Goal: Task Accomplishment & Management: Manage account settings

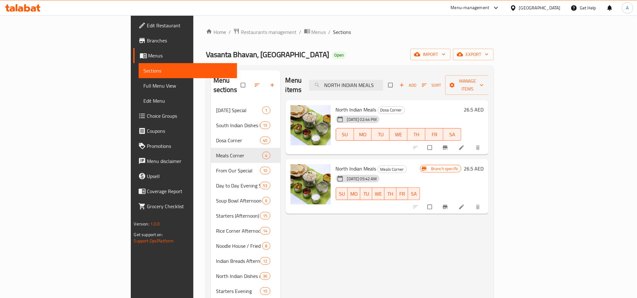
click at [412, 57] on div "Vasanta Bhavan, [GEOGRAPHIC_DATA] Silicon Oasis Open import export" at bounding box center [350, 55] width 288 height 12
drag, startPoint x: 341, startPoint y: 96, endPoint x: 342, endPoint y: 99, distance: 4.1
click at [342, 105] on span "North Indian Meals" at bounding box center [356, 109] width 41 height 9
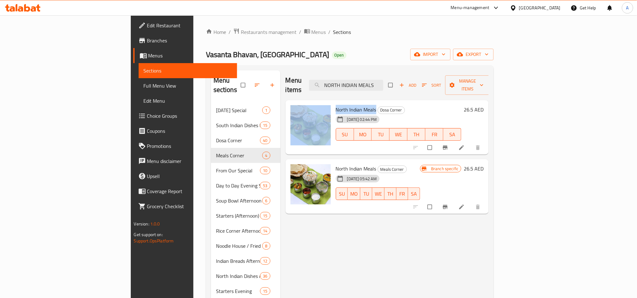
drag, startPoint x: 343, startPoint y: 99, endPoint x: 299, endPoint y: 100, distance: 44.0
click at [299, 103] on div "North Indian Meals [GEOGRAPHIC_DATA] [DATE] 02:44 PM SU MO TU WE TH FR SA 26.5 …" at bounding box center [387, 128] width 198 height 50
click at [453, 142] on button "Branch-specific-item" at bounding box center [445, 148] width 15 height 14
click at [471, 143] on li at bounding box center [462, 148] width 18 height 10
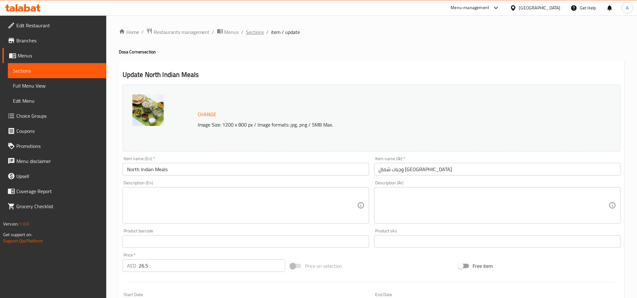
click at [256, 33] on span "Sections" at bounding box center [255, 32] width 18 height 8
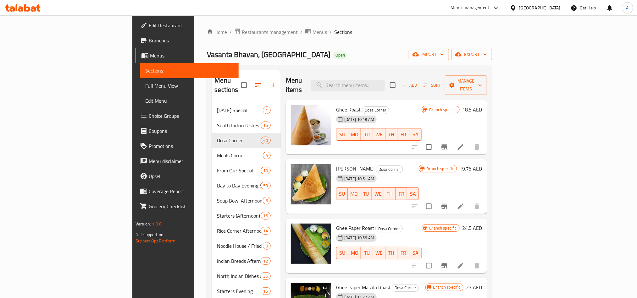
drag, startPoint x: 364, startPoint y: 83, endPoint x: 346, endPoint y: 106, distance: 28.2
click at [364, 83] on input "search" at bounding box center [348, 85] width 74 height 11
drag, startPoint x: 326, startPoint y: 101, endPoint x: 304, endPoint y: 103, distance: 22.1
click at [336, 105] on span "Ghee Roast" at bounding box center [348, 109] width 25 height 9
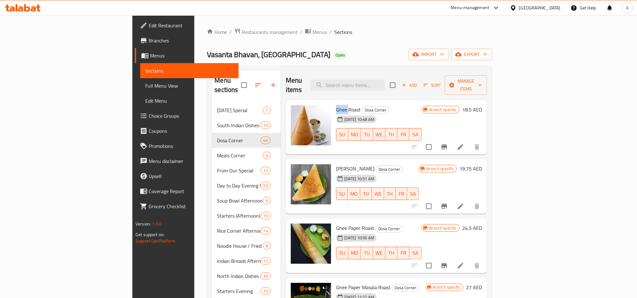
click at [336, 105] on span "Ghee Roast" at bounding box center [348, 109] width 25 height 9
click at [440, 64] on div "Home / Restaurants management / Menus / Sections [GEOGRAPHIC_DATA], [GEOGRAPHIC…" at bounding box center [349, 250] width 285 height 445
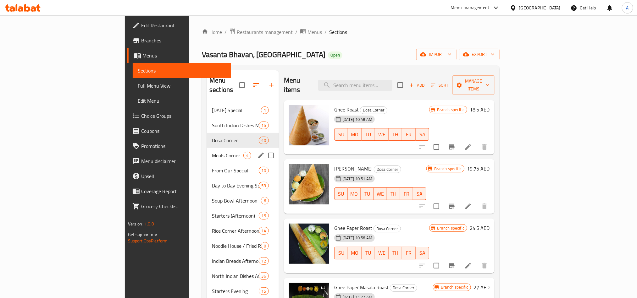
click at [214, 150] on div "Meals Corner 4" at bounding box center [243, 155] width 72 height 15
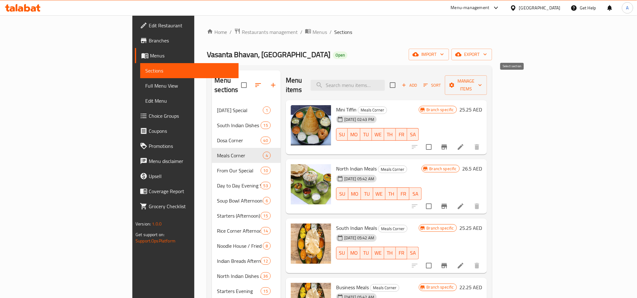
drag, startPoint x: 514, startPoint y: 85, endPoint x: 554, endPoint y: 83, distance: 39.7
click at [399, 85] on input "checkbox" at bounding box center [392, 85] width 13 height 13
checkbox input "true"
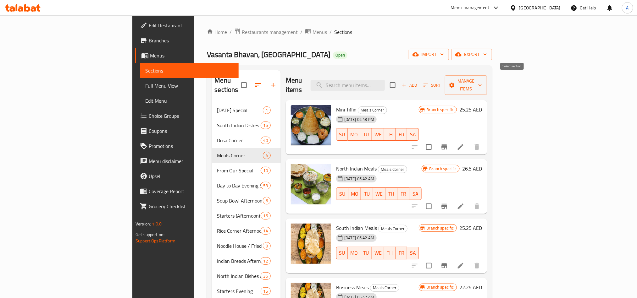
checkbox input "true"
click at [455, 82] on icon "button" at bounding box center [452, 85] width 6 height 6
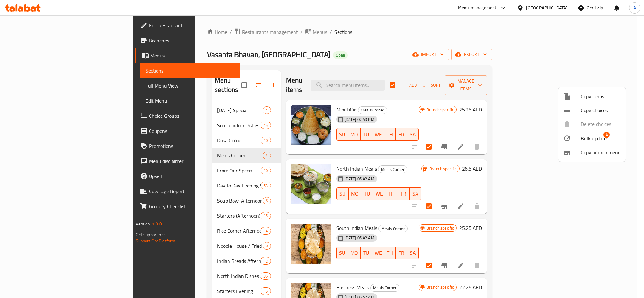
click at [407, 75] on div at bounding box center [322, 149] width 644 height 298
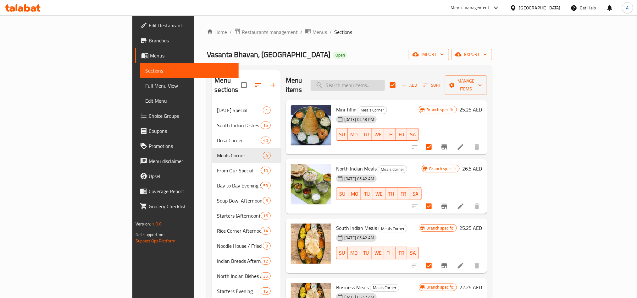
click at [385, 81] on input "search" at bounding box center [348, 85] width 74 height 11
paste input "NORTH INDIAN MEALS"
type input "NORTH INDIAN MEALS"
checkbox input "false"
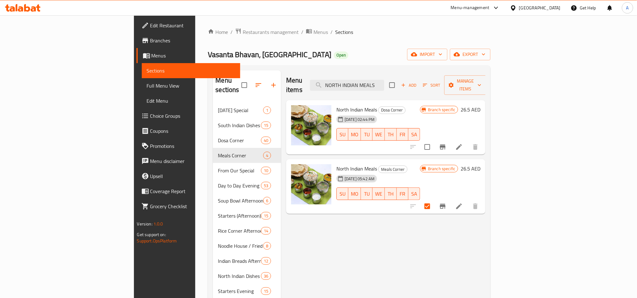
type input "NORTH INDIAN MEALS"
click at [486, 147] on div "Menu items NORTH INDIAN MEALS Add Sort Manage items North Indian Meals [GEOGRAP…" at bounding box center [383, 268] width 204 height 397
click at [446, 145] on icon "Branch-specific-item" at bounding box center [443, 147] width 6 height 5
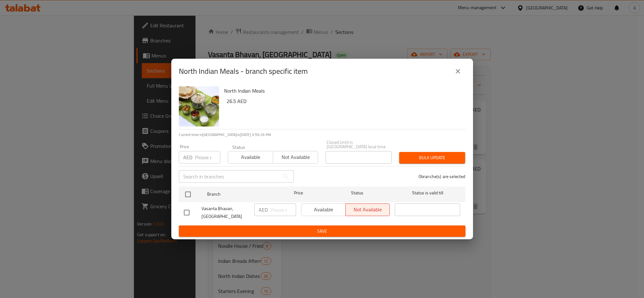
click at [387, 180] on div "North Indian Meals 26.5 AED Current time in [GEOGRAPHIC_DATA] is [DATE] 3:59:26…" at bounding box center [322, 162] width 302 height 156
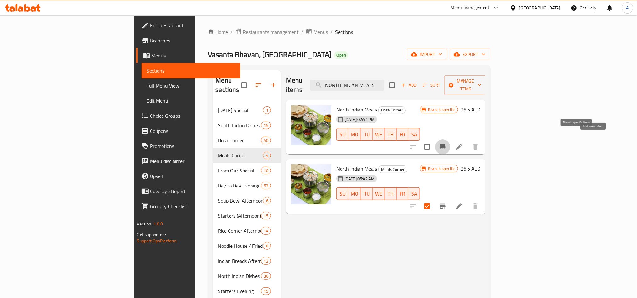
click at [463, 143] on icon at bounding box center [459, 147] width 8 height 8
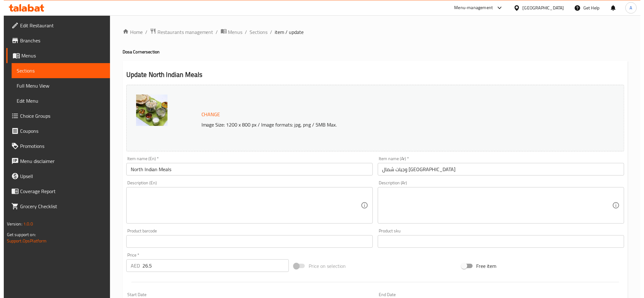
scroll to position [154, 0]
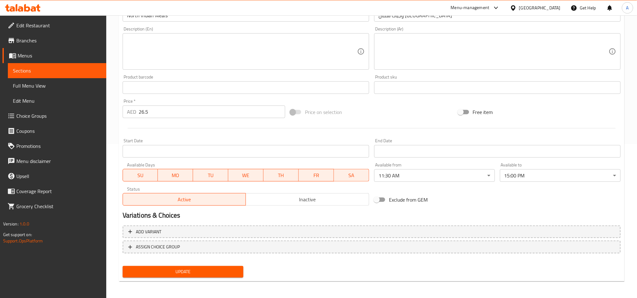
click at [469, 144] on body "​ Menu-management [GEOGRAPHIC_DATA] Get Help A Edit Restaurant Branches Menus S…" at bounding box center [318, 2] width 637 height 283
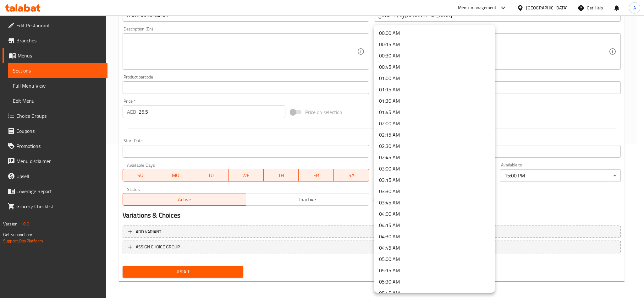
scroll to position [395, 0]
click at [530, 192] on div at bounding box center [322, 149] width 644 height 298
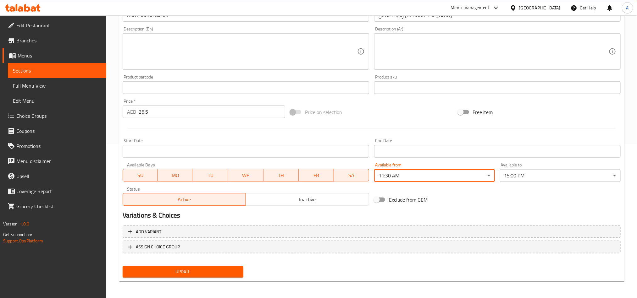
click at [533, 175] on div "00:00 AM 00:15 AM 00:30 AM 00:45 AM 01:00 AM 01:15 AM 01:30 AM 01:45 AM 02:00 A…" at bounding box center [318, 149] width 637 height 298
click at [533, 144] on body "​ Menu-management [GEOGRAPHIC_DATA] Get Help A Edit Restaurant Branches Menus S…" at bounding box center [318, 2] width 637 height 283
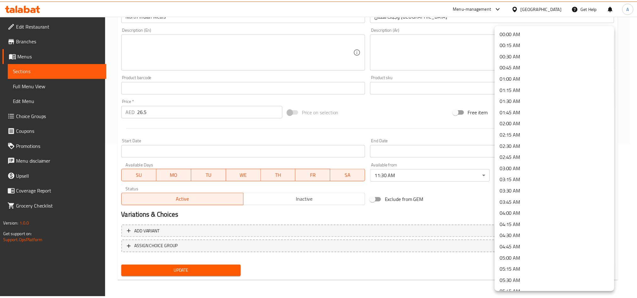
scroll to position [553, 0]
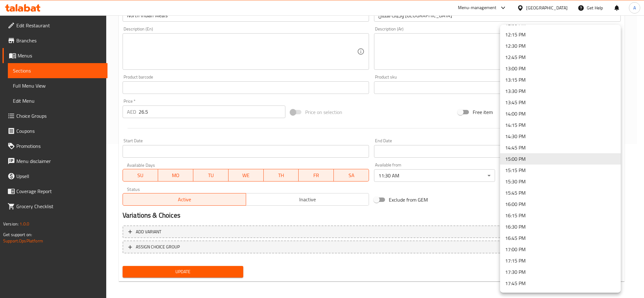
click at [517, 181] on li "15:30 PM" at bounding box center [560, 181] width 121 height 11
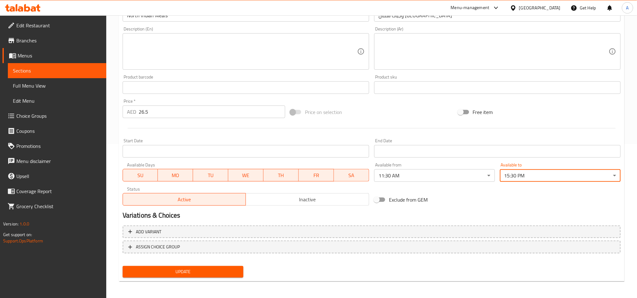
click at [229, 264] on div "Update" at bounding box center [183, 272] width 126 height 17
click at [229, 269] on span "Update" at bounding box center [183, 272] width 111 height 8
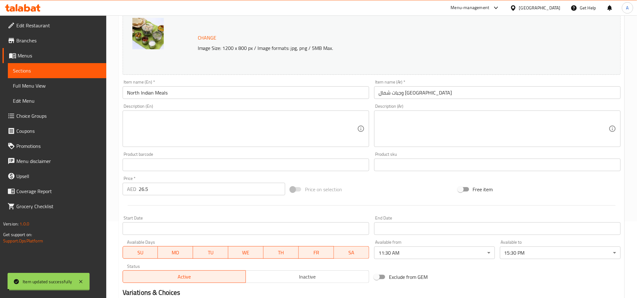
scroll to position [0, 0]
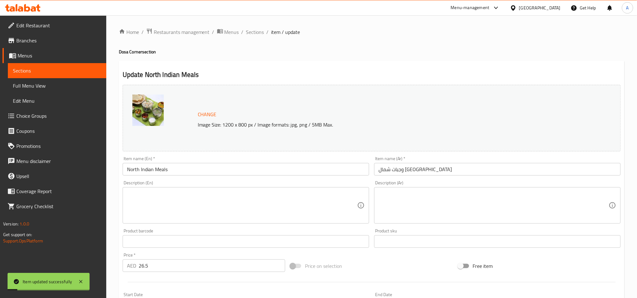
click at [181, 169] on input "North Indian Meals" at bounding box center [246, 169] width 247 height 13
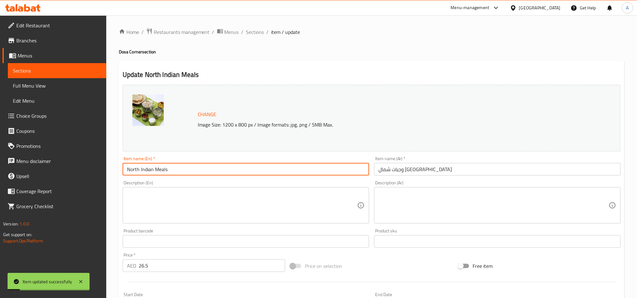
click at [181, 169] on input "North Indian Meals" at bounding box center [246, 169] width 247 height 13
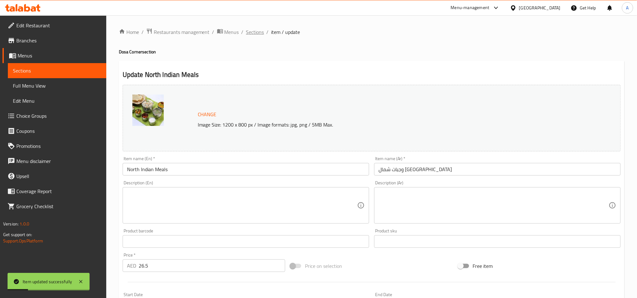
click at [259, 28] on span "Sections" at bounding box center [255, 32] width 18 height 8
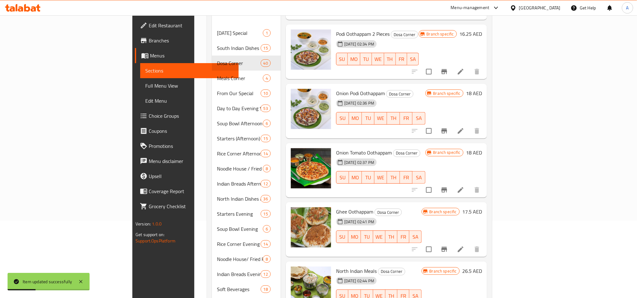
scroll to position [142, 0]
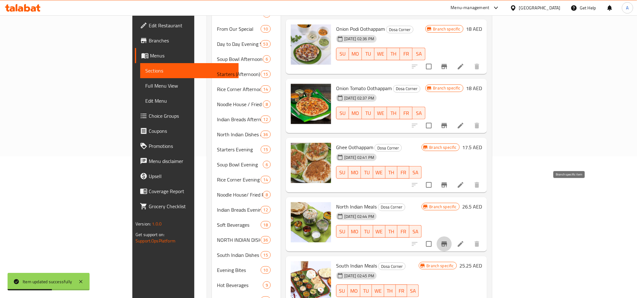
click at [448, 241] on icon "Branch-specific-item" at bounding box center [445, 245] width 8 height 8
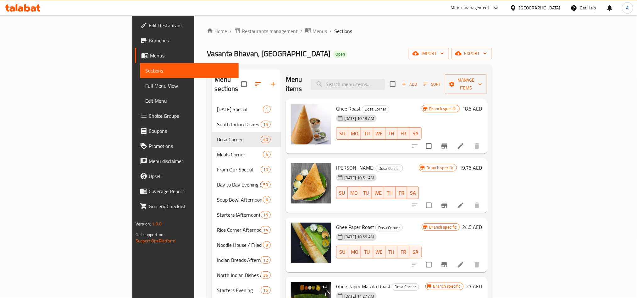
scroll to position [0, 0]
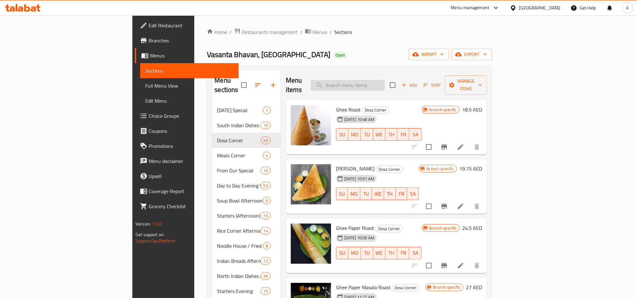
click at [370, 82] on input "search" at bounding box center [348, 85] width 74 height 11
paste input "North Indian Meals"
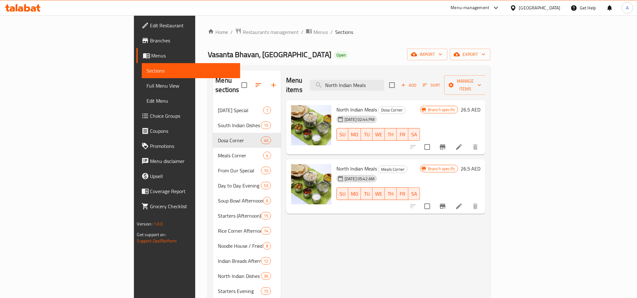
type input "North Indian Meals"
click at [447, 203] on icon "Branch-specific-item" at bounding box center [443, 207] width 8 height 8
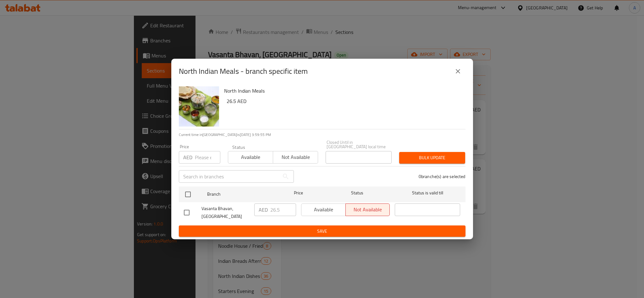
click at [467, 75] on div "North Indian Meals - branch specific item" at bounding box center [322, 71] width 302 height 25
drag, startPoint x: 460, startPoint y: 75, endPoint x: 471, endPoint y: 92, distance: 21.2
click at [457, 75] on icon "close" at bounding box center [458, 72] width 8 height 8
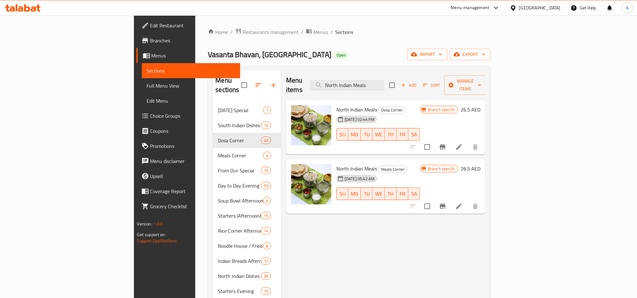
click at [481, 187] on div "Branch specific 26.5 AED" at bounding box center [450, 186] width 60 height 45
click at [463, 203] on icon at bounding box center [459, 207] width 8 height 8
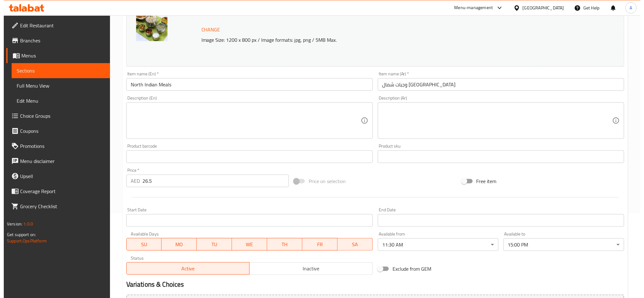
scroll to position [154, 0]
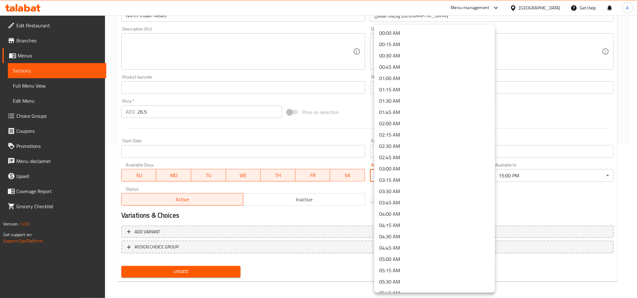
click at [488, 144] on body "​ Menu-management [GEOGRAPHIC_DATA] Get Help A Edit Restaurant Branches Menus S…" at bounding box center [318, 2] width 637 height 283
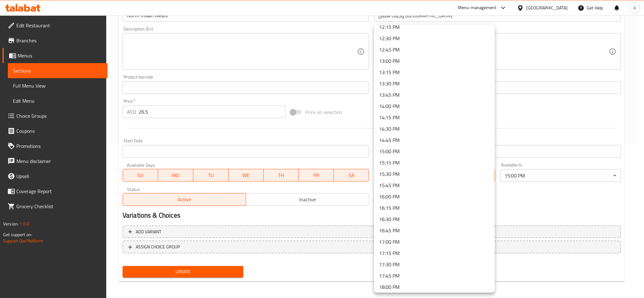
scroll to position [583, 0]
click at [401, 239] on li "17:30 PM" at bounding box center [434, 241] width 121 height 11
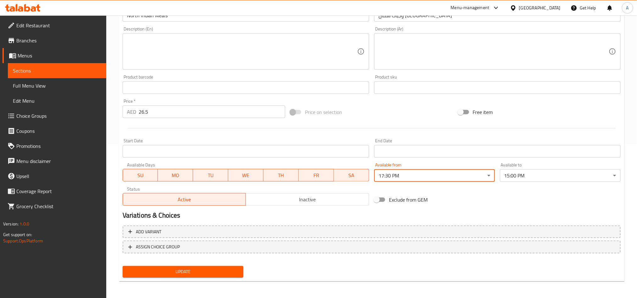
click at [592, 144] on body "​ Menu-management [GEOGRAPHIC_DATA] Get Help A Edit Restaurant Branches Menus S…" at bounding box center [318, 2] width 637 height 283
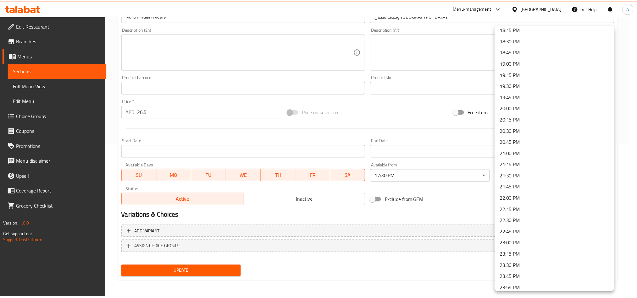
scroll to position [834, 0]
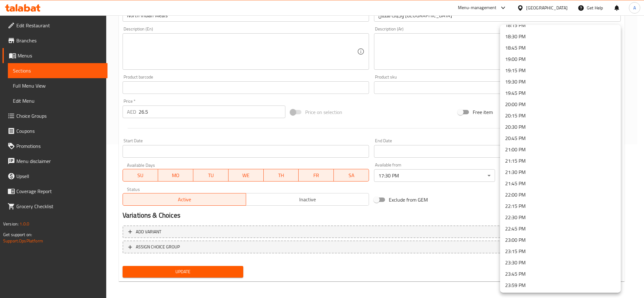
click at [537, 242] on li "23:00 PM" at bounding box center [560, 240] width 121 height 11
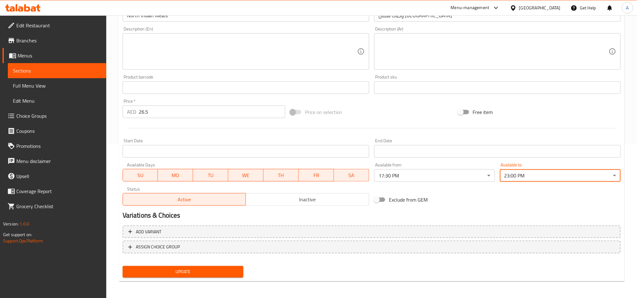
click at [209, 261] on div "Add variant ASSIGN CHOICE GROUP" at bounding box center [371, 243] width 503 height 41
click at [224, 275] on span "Update" at bounding box center [183, 272] width 111 height 8
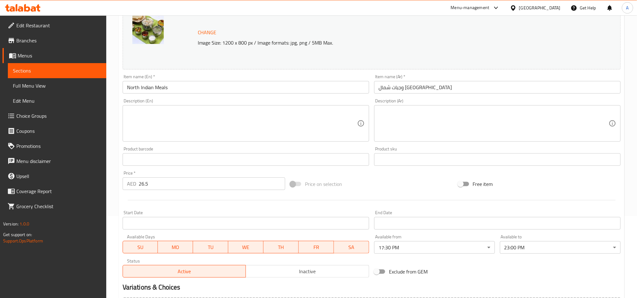
scroll to position [0, 0]
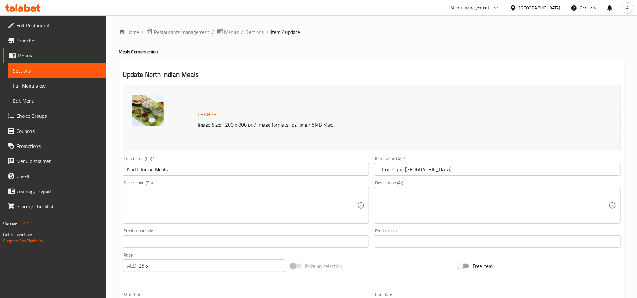
click at [204, 18] on div "Home / Restaurants management / Menus / Sections / item / update Meals Corner s…" at bounding box center [371, 234] width 531 height 438
drag, startPoint x: 132, startPoint y: 52, endPoint x: 150, endPoint y: 49, distance: 17.8
click at [150, 49] on h4 "Meals Corner section" at bounding box center [372, 52] width 506 height 6
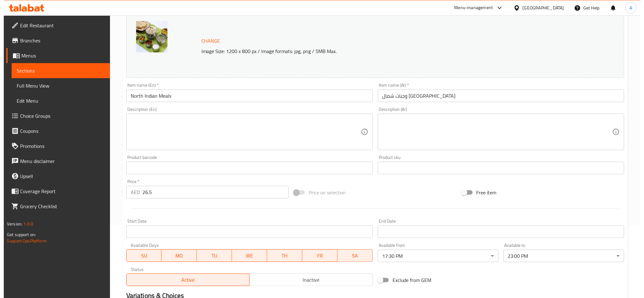
scroll to position [142, 0]
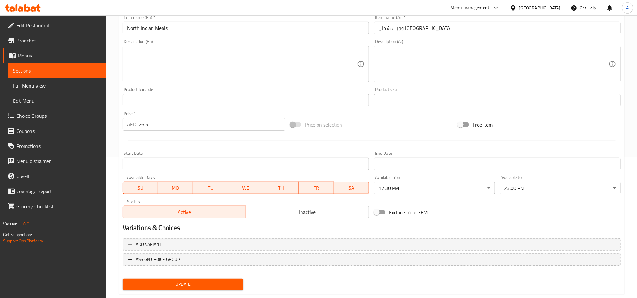
click at [518, 215] on div "Exclude from GEM" at bounding box center [456, 212] width 168 height 17
click at [585, 157] on body "​ Menu-management [GEOGRAPHIC_DATA] Get Help A Edit Restaurant Branches Menus S…" at bounding box center [318, 15] width 637 height 283
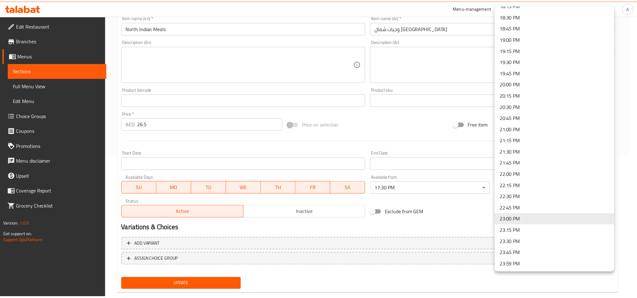
scroll to position [834, 0]
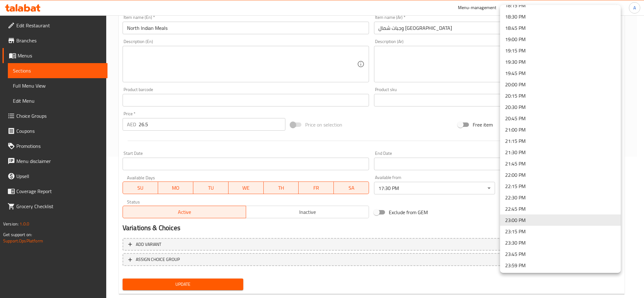
click at [566, 218] on li "23:00 PM" at bounding box center [560, 220] width 121 height 11
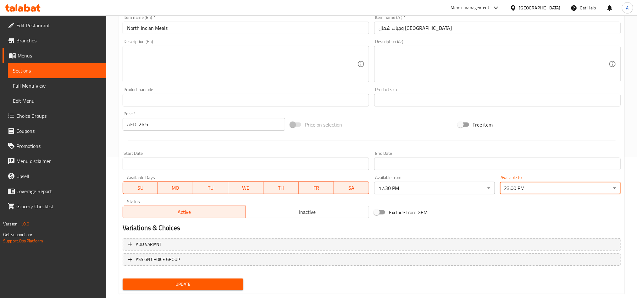
click at [481, 216] on div "Exclude from GEM" at bounding box center [456, 212] width 168 height 17
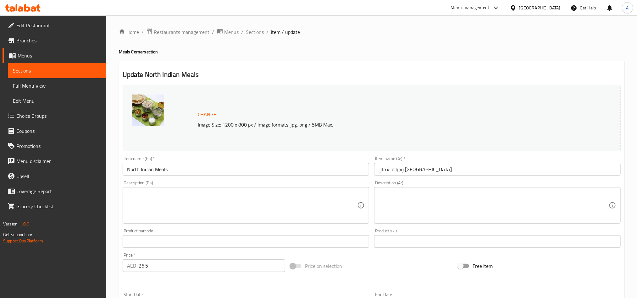
scroll to position [142, 0]
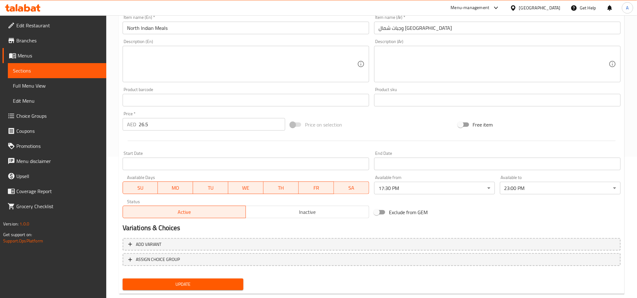
click at [207, 287] on span "Update" at bounding box center [183, 285] width 111 height 8
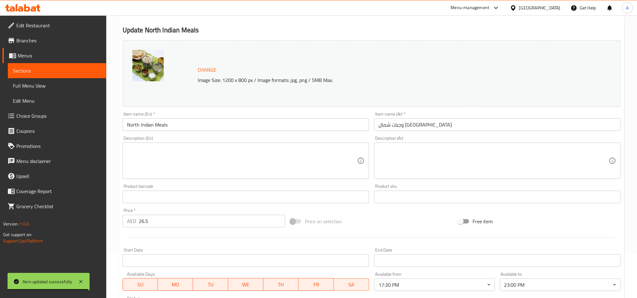
scroll to position [0, 0]
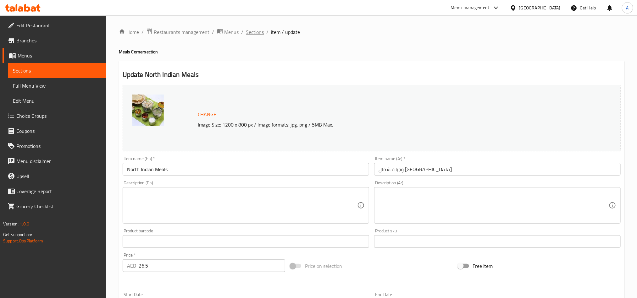
click at [259, 32] on span "Sections" at bounding box center [255, 32] width 18 height 8
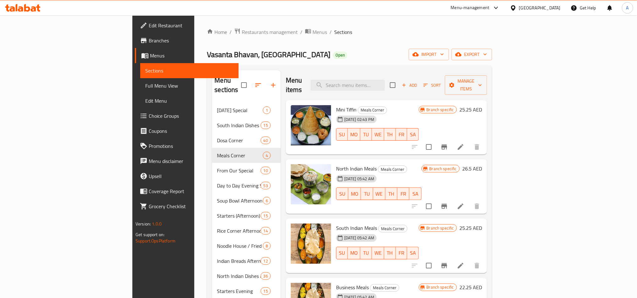
click at [464, 57] on div "Vasanta Bhavan, [GEOGRAPHIC_DATA] Silicon Oasis Open import export" at bounding box center [349, 55] width 285 height 12
click at [447, 264] on icon "Branch-specific-item" at bounding box center [445, 266] width 6 height 5
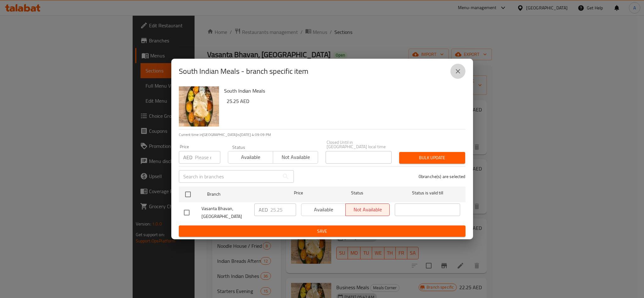
click at [459, 69] on icon "close" at bounding box center [458, 72] width 8 height 8
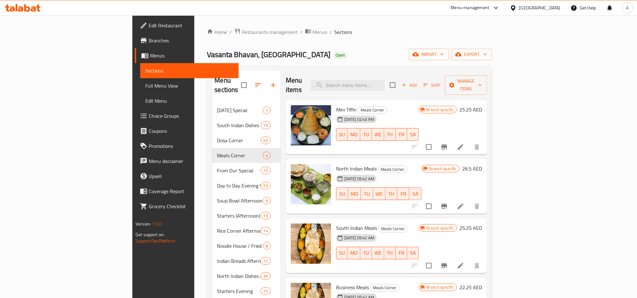
click at [470, 260] on li at bounding box center [461, 265] width 18 height 11
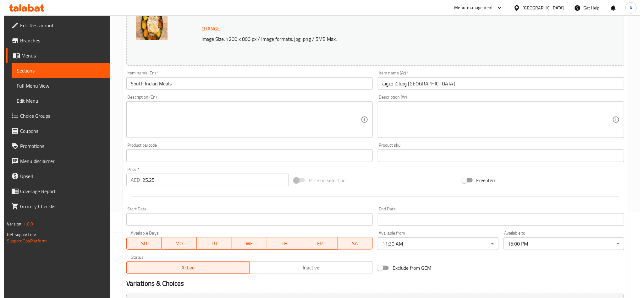
scroll to position [154, 0]
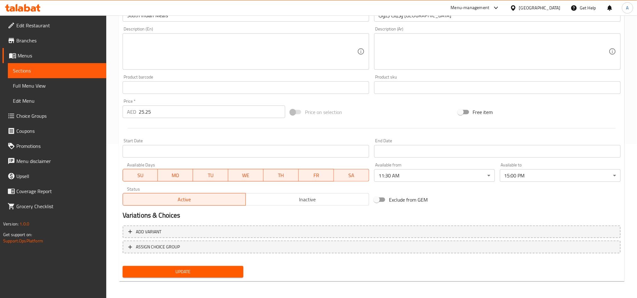
click at [567, 166] on div "Available to 15:00 PM ​" at bounding box center [560, 172] width 121 height 19
click at [570, 144] on body "​ Menu-management [GEOGRAPHIC_DATA] Get Help A Edit Restaurant Branches Menus S…" at bounding box center [318, 2] width 637 height 283
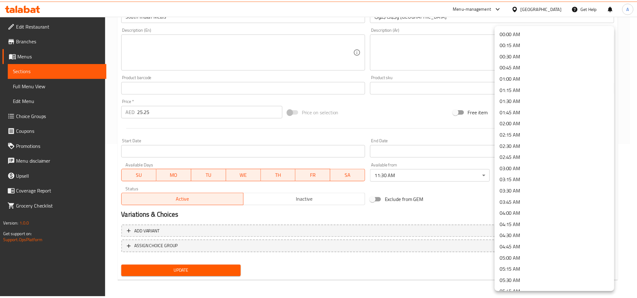
scroll to position [553, 0]
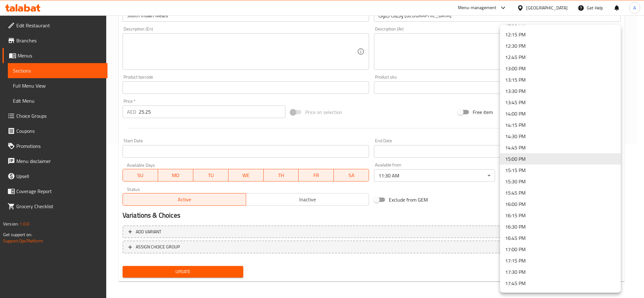
click at [541, 181] on li "15:30 PM" at bounding box center [560, 181] width 121 height 11
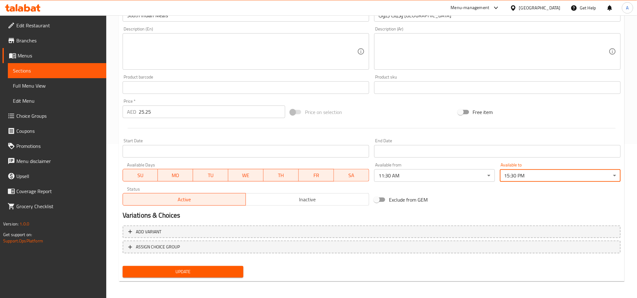
click at [537, 191] on div "Change Image Size: 1200 x 800 px / Image formats: jpg, png / 5MB Max. Item name…" at bounding box center [371, 68] width 503 height 280
click at [234, 269] on span "Update" at bounding box center [183, 272] width 111 height 8
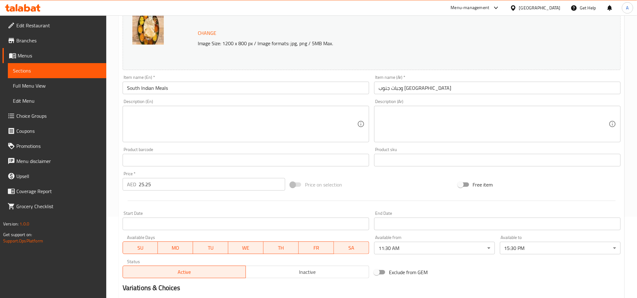
scroll to position [0, 0]
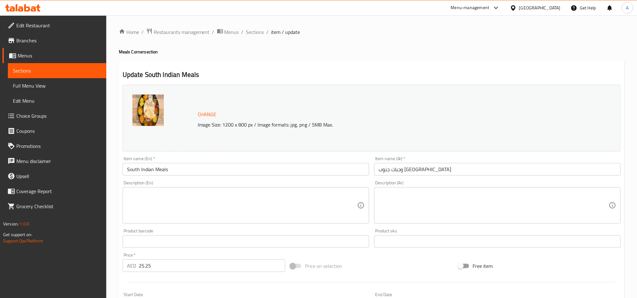
click at [258, 26] on div "Home / Restaurants management / Menus / Sections / item / update Meals Corner s…" at bounding box center [371, 234] width 531 height 438
click at [260, 31] on span "Sections" at bounding box center [255, 32] width 18 height 8
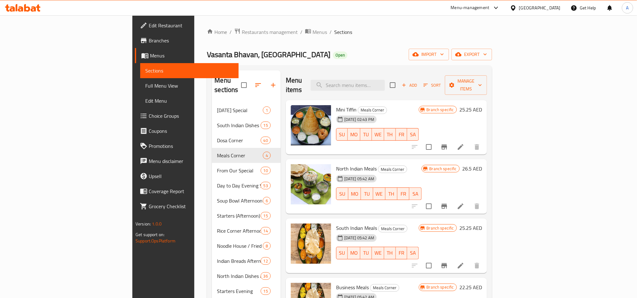
click at [401, 88] on div "Menu items Add Sort Manage items" at bounding box center [386, 85] width 201 height 30
click at [385, 80] on input "search" at bounding box center [348, 85] width 74 height 11
paste input "MINI MEALS"
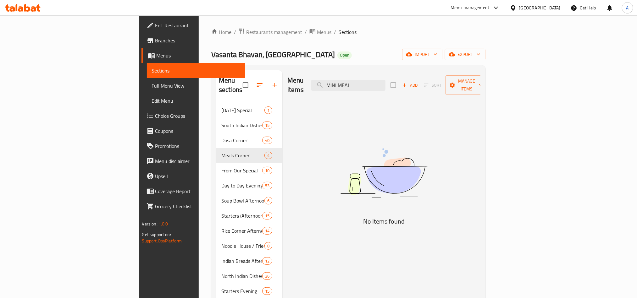
type input "MINI MEAL"
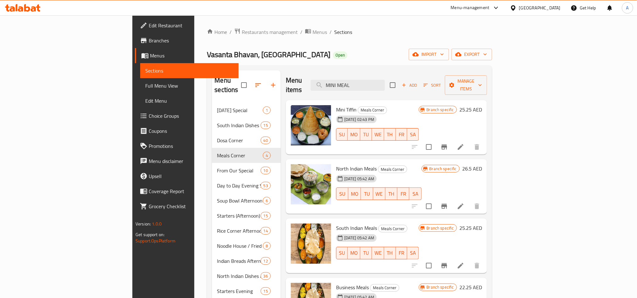
click at [401, 66] on div "Menu sections [DATE] Special 1 South Indian Dishes Morning 15 Dosa Corner 40 Me…" at bounding box center [349, 268] width 285 height 407
click at [401, 75] on div "Menu items MINI MEAL Add Sort Manage items" at bounding box center [386, 85] width 201 height 30
click at [385, 80] on input "MINI MEAL" at bounding box center [348, 85] width 74 height 11
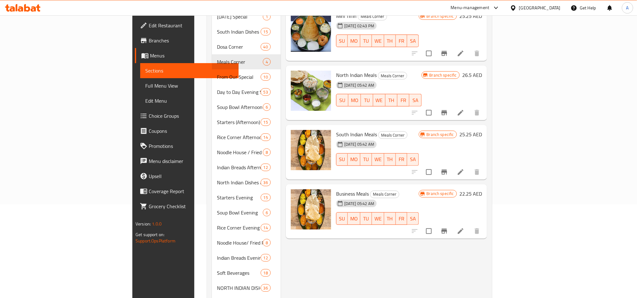
scroll to position [94, 0]
click at [487, 266] on div "Menu items Add Sort Manage items Mini Tiffin Meals Corner [DATE] 02:43 PM SU MO…" at bounding box center [384, 174] width 206 height 397
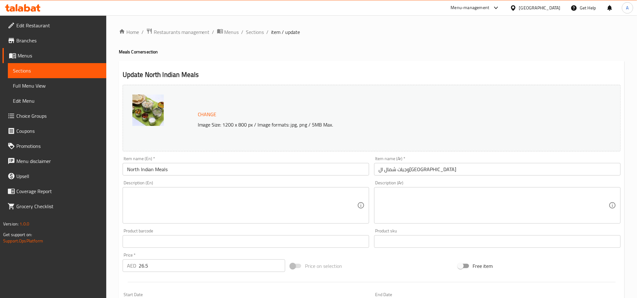
drag, startPoint x: 299, startPoint y: 70, endPoint x: 186, endPoint y: 81, distance: 113.5
click at [299, 70] on h2 "Update North Indian Meals" at bounding box center [372, 74] width 498 height 9
click at [85, 37] on span "Branches" at bounding box center [58, 41] width 85 height 8
